Goal: Transaction & Acquisition: Purchase product/service

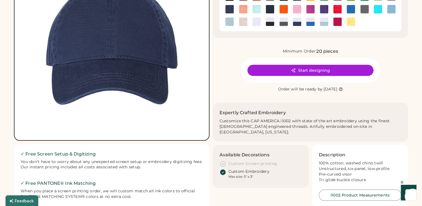
scroll to position [56, 0]
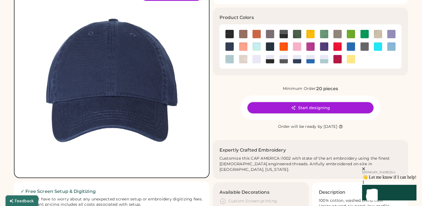
click at [311, 107] on button "Start designing" at bounding box center [310, 107] width 126 height 11
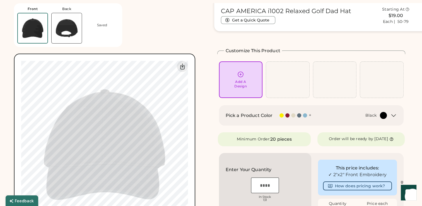
scroll to position [28, 0]
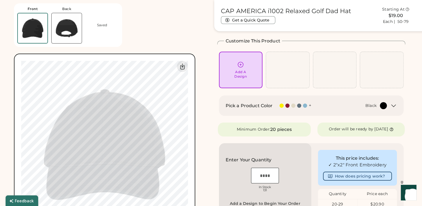
click at [310, 106] on div "+" at bounding box center [310, 105] width 3 height 6
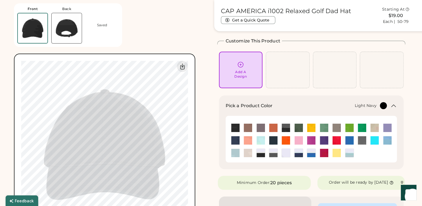
click at [235, 140] on img at bounding box center [235, 140] width 8 height 8
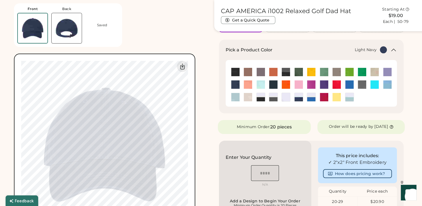
scroll to position [0, 0]
